Goal: Obtain resource: Obtain resource

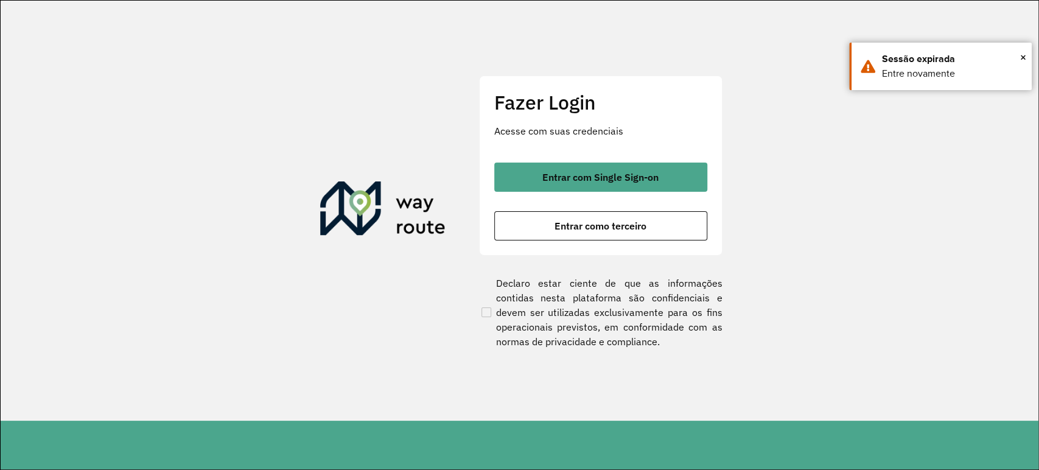
click at [557, 211] on clb-button "Entrar como terceiro" at bounding box center [600, 225] width 213 height 29
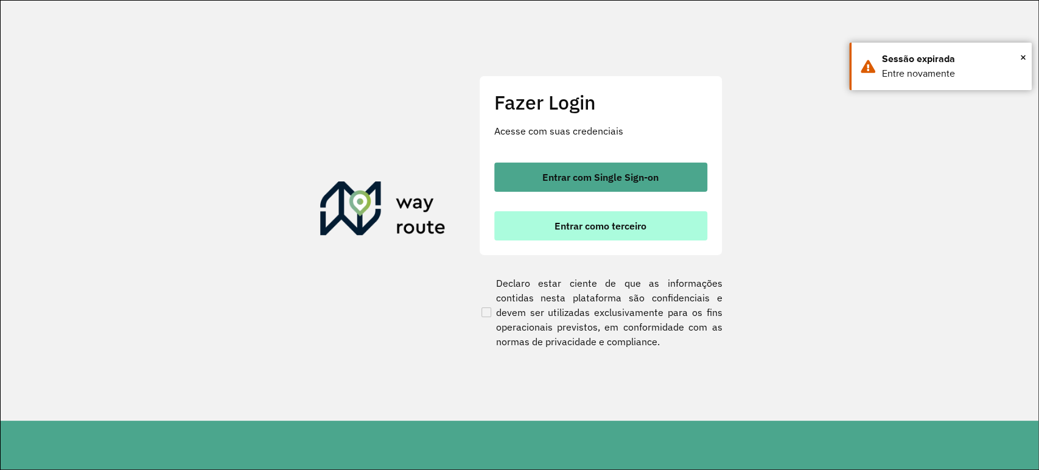
click at [542, 212] on button "Entrar como terceiro" at bounding box center [600, 225] width 213 height 29
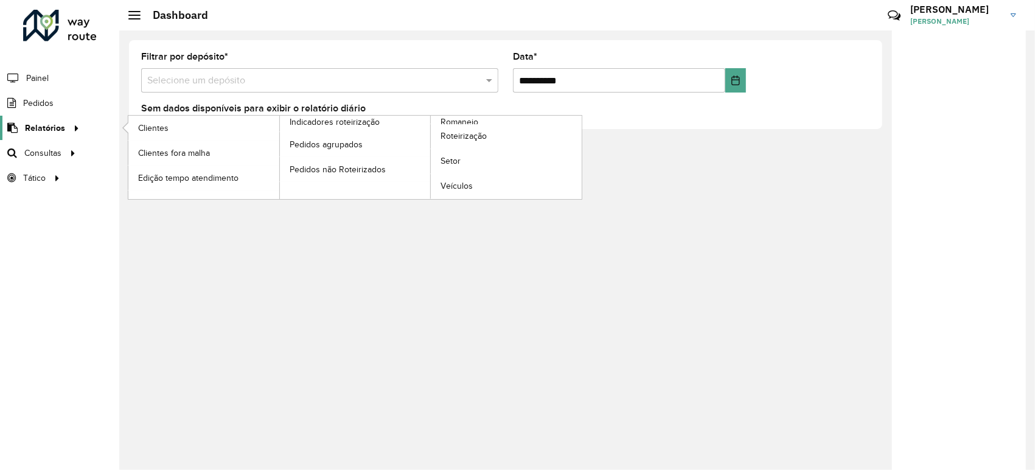
click at [71, 122] on icon at bounding box center [74, 127] width 10 height 18
click at [483, 138] on span "Roteirização" at bounding box center [465, 136] width 49 height 13
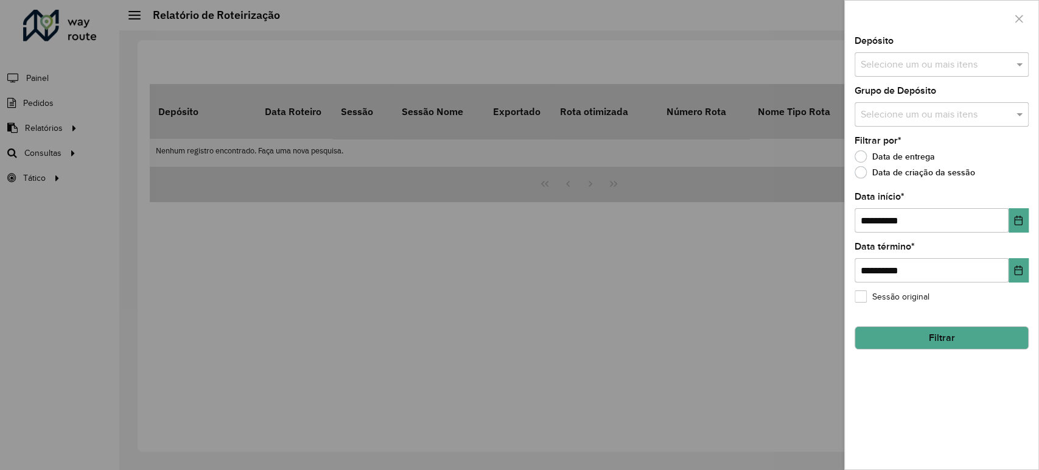
click at [910, 63] on input "text" at bounding box center [936, 65] width 156 height 15
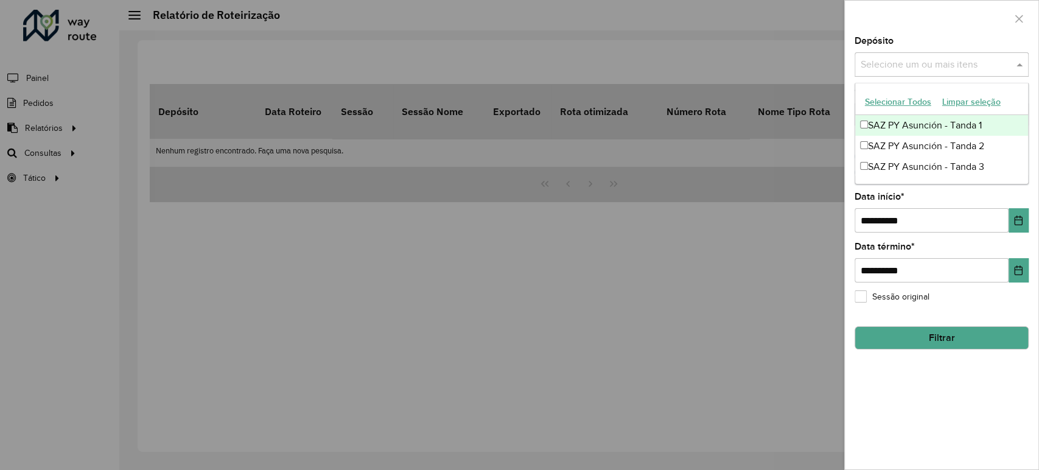
click at [894, 129] on div "SAZ PY Asunción - Tanda 1" at bounding box center [941, 125] width 173 height 21
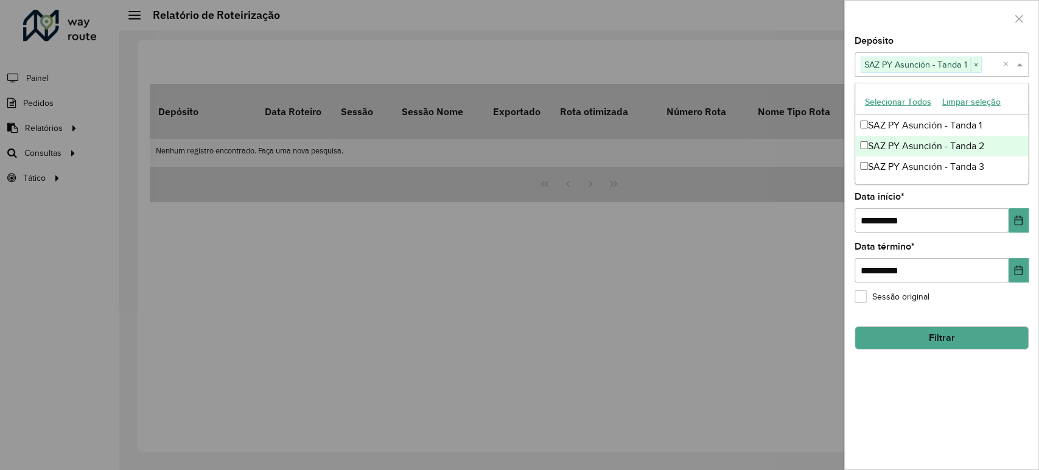
click at [894, 145] on div "SAZ PY Asunción - Tanda 2" at bounding box center [941, 146] width 173 height 21
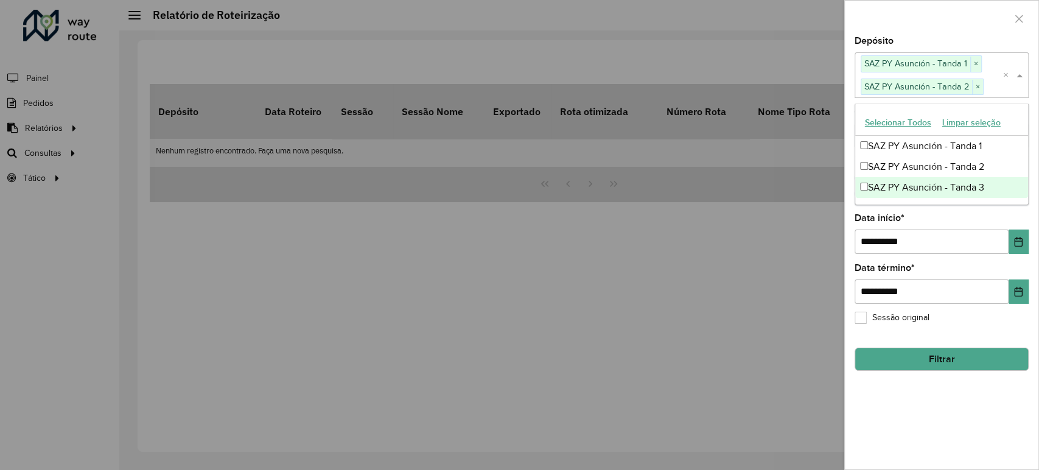
click at [891, 179] on div "SAZ PY Asunción - Tanda 3" at bounding box center [941, 187] width 173 height 21
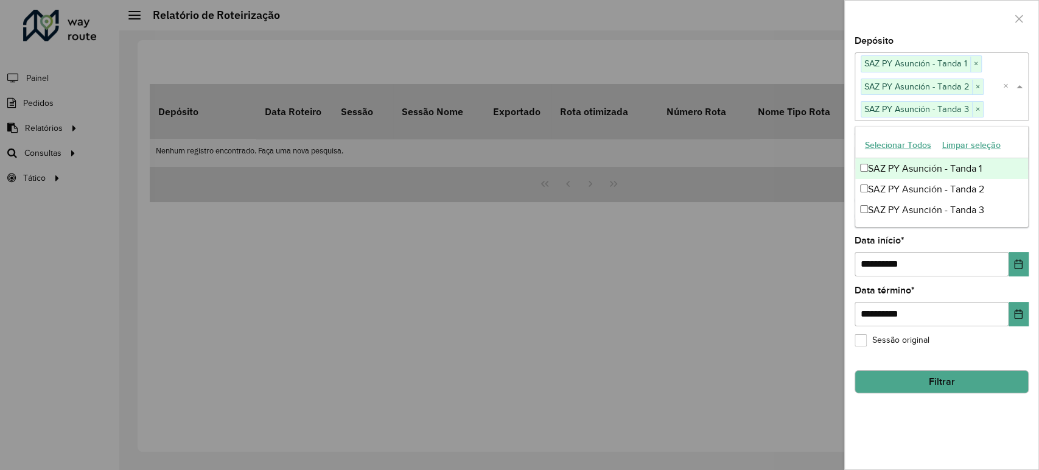
click at [940, 26] on div at bounding box center [942, 19] width 194 height 36
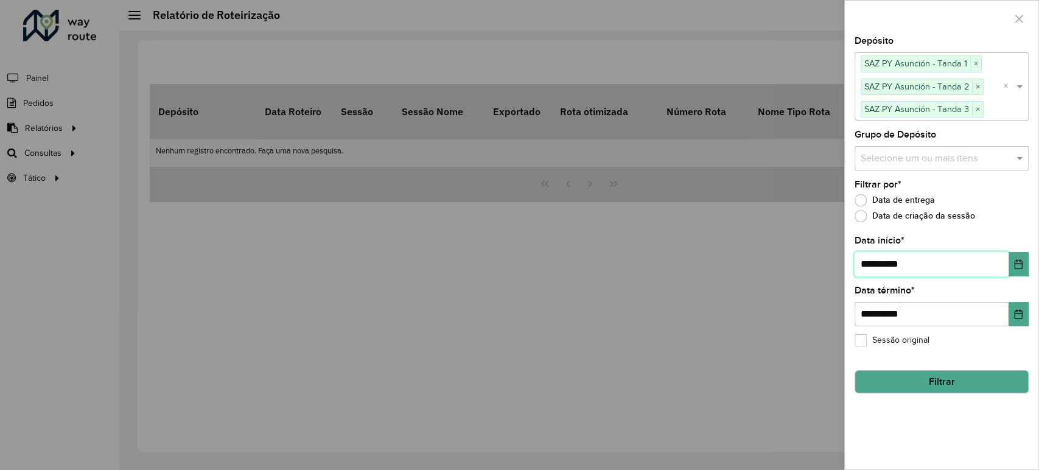
click at [870, 262] on input "**********" at bounding box center [932, 264] width 154 height 24
type input "**********"
click at [923, 378] on button "Filtrar" at bounding box center [942, 381] width 174 height 23
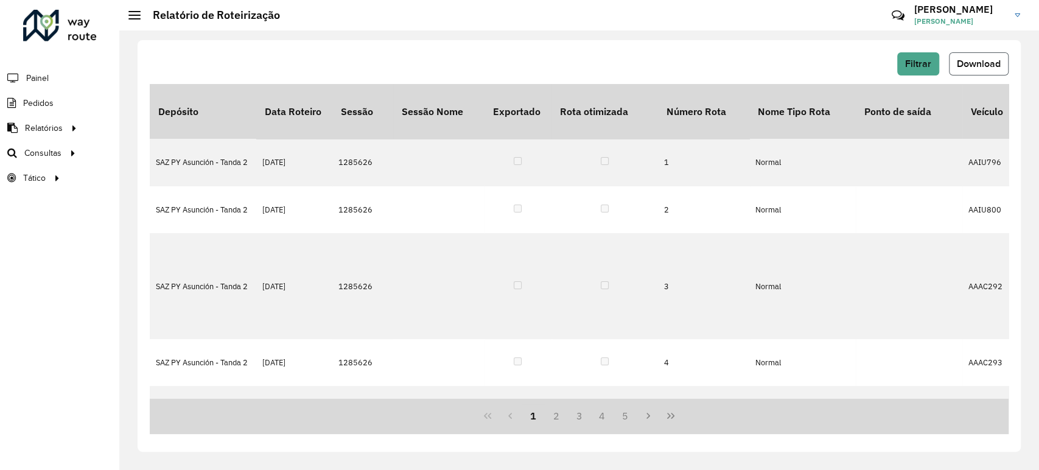
click at [985, 71] on button "Download" at bounding box center [979, 63] width 60 height 23
